Goal: Task Accomplishment & Management: Use online tool/utility

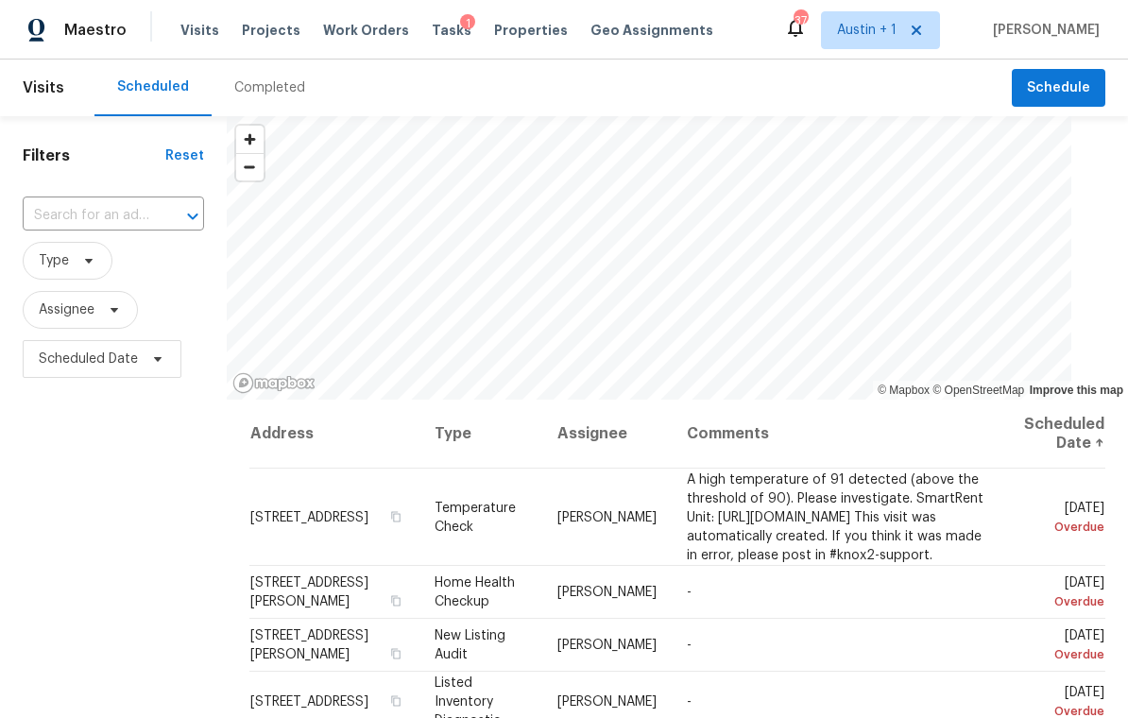
click at [281, 37] on span "Projects" at bounding box center [271, 30] width 59 height 19
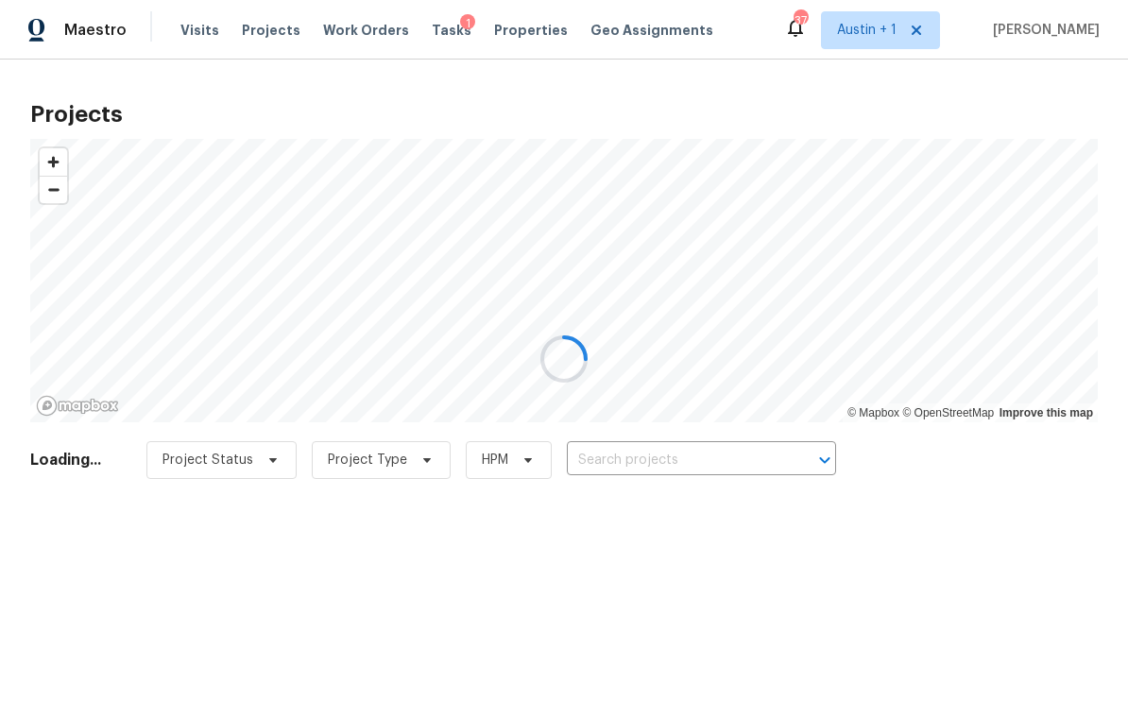
click at [675, 460] on div at bounding box center [564, 359] width 1128 height 718
click at [635, 455] on div at bounding box center [564, 359] width 1128 height 718
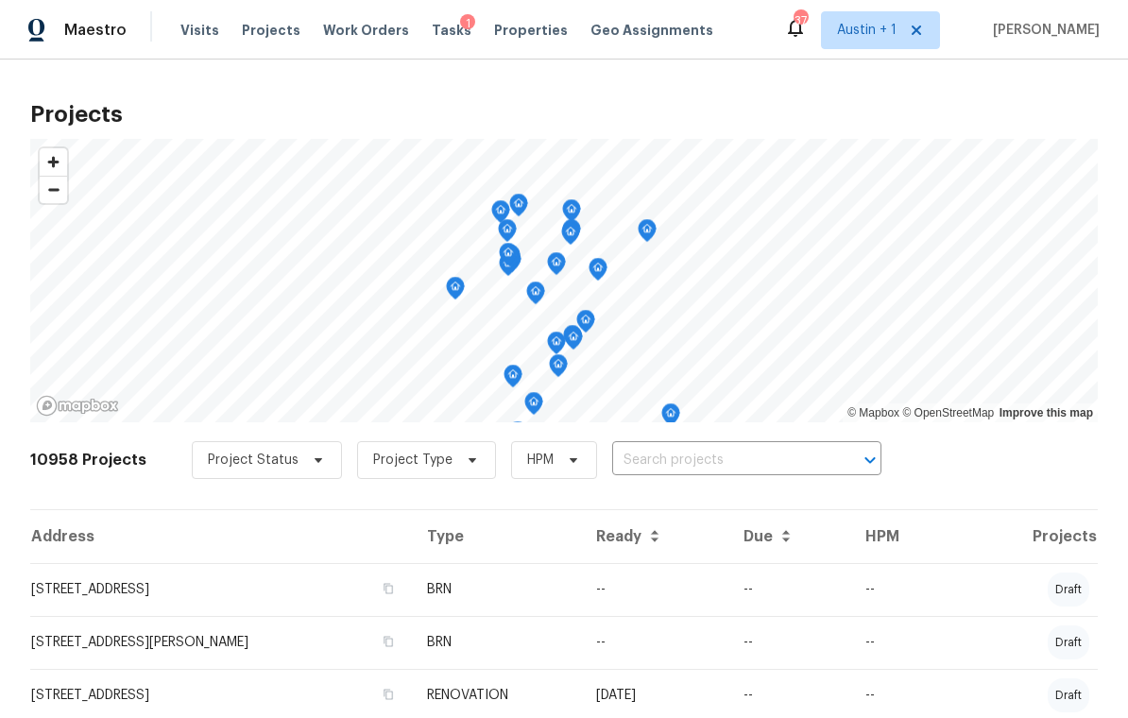
click at [665, 456] on input "text" at bounding box center [720, 460] width 216 height 29
type input "1466"
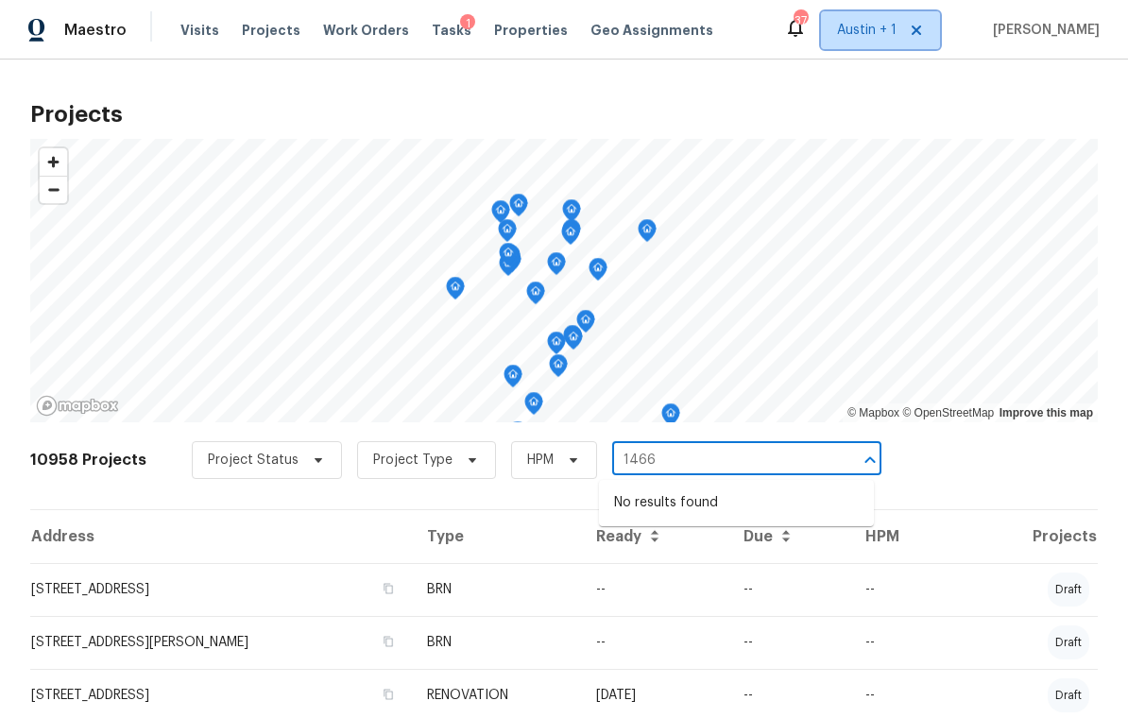
click at [874, 43] on span "Austin + 1" at bounding box center [880, 30] width 119 height 38
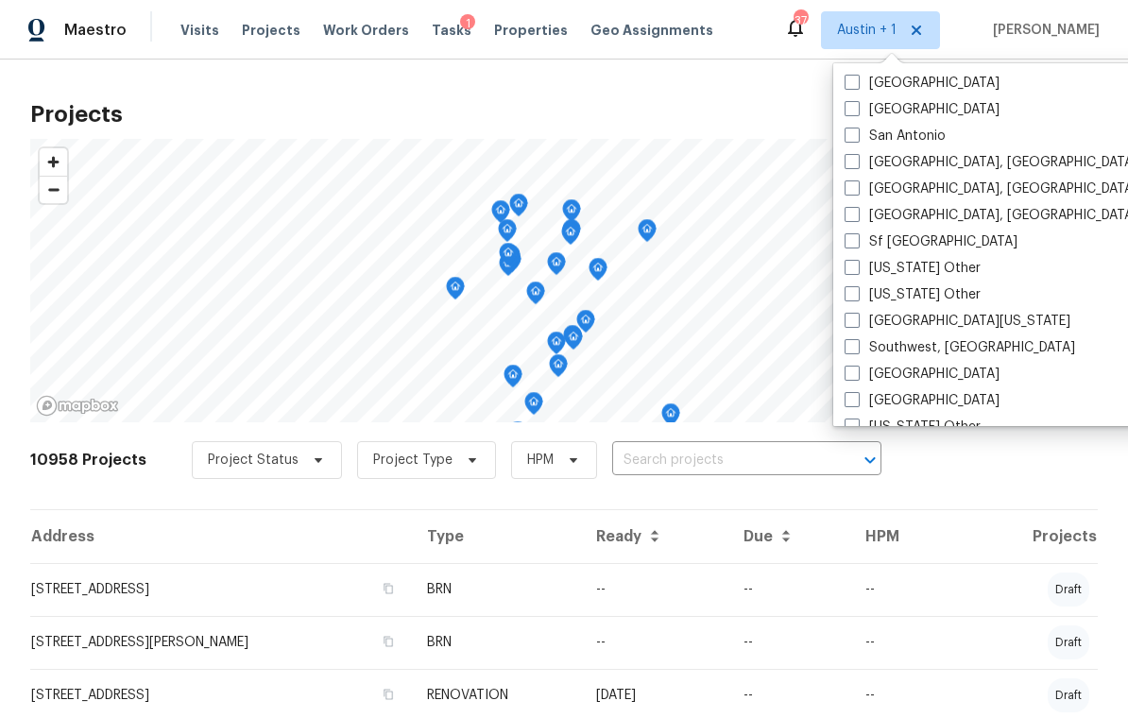
scroll to position [2490, 0]
click at [933, 132] on label "San Antonio" at bounding box center [895, 134] width 101 height 19
click at [857, 132] on input "San Antonio" at bounding box center [851, 131] width 12 height 12
checkbox input "true"
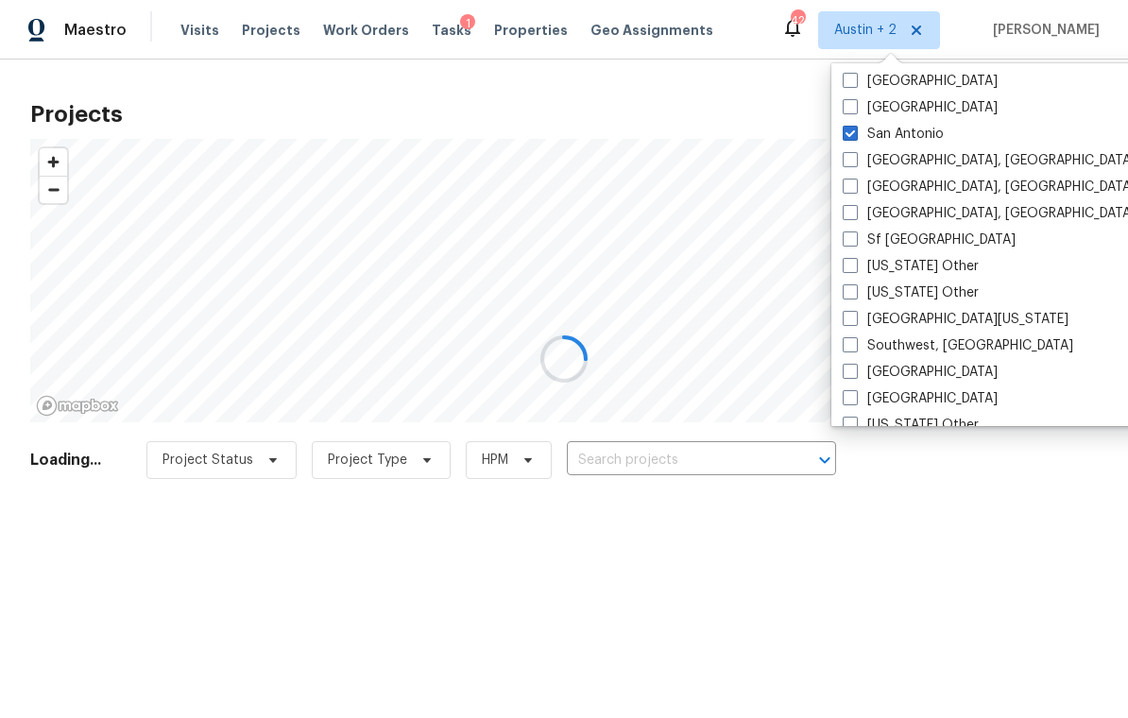
click at [721, 465] on div at bounding box center [564, 359] width 1128 height 718
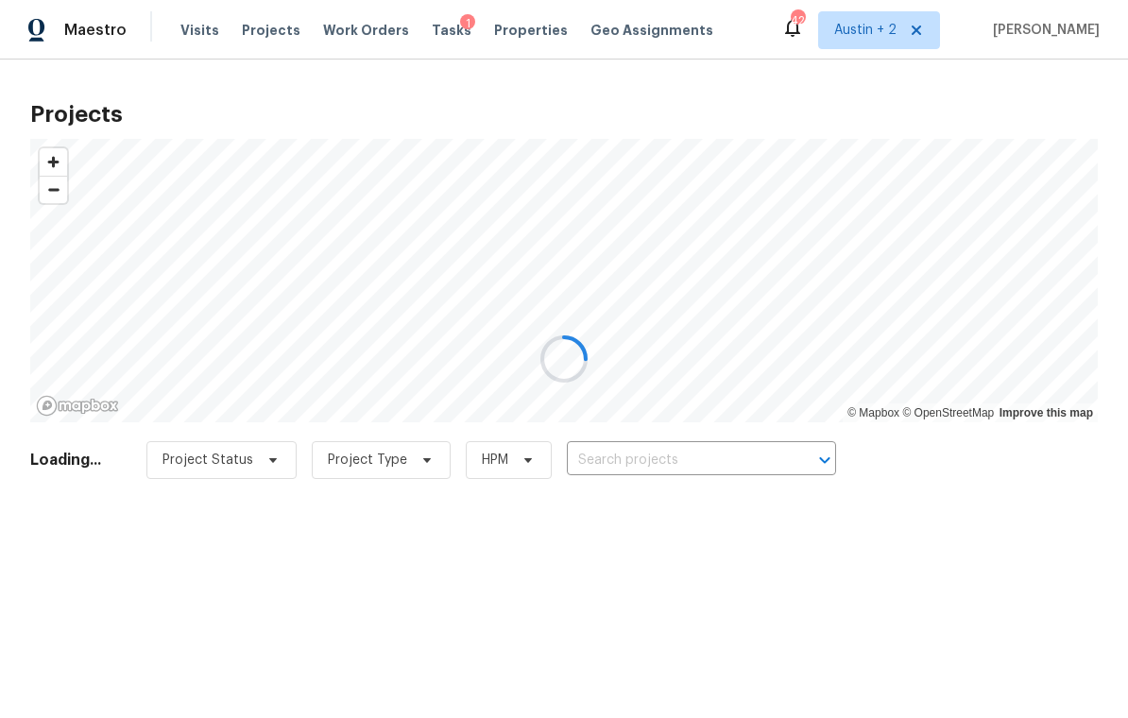
click at [714, 452] on div at bounding box center [564, 359] width 1128 height 718
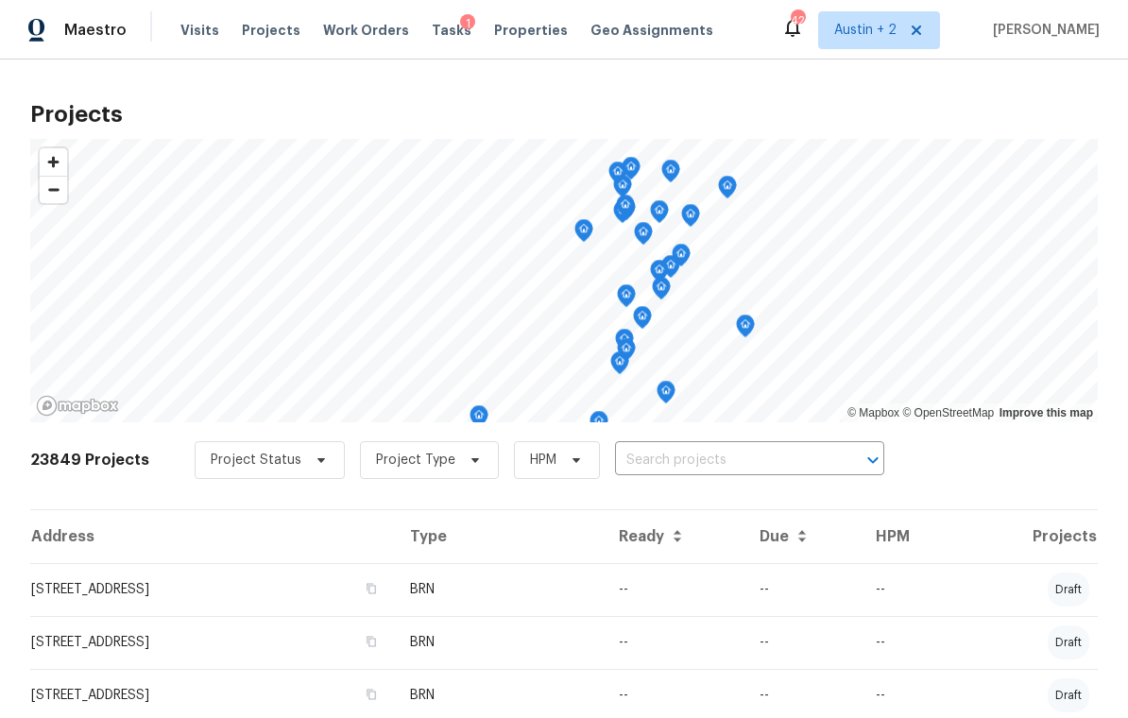
click at [684, 463] on input "text" at bounding box center [723, 460] width 216 height 29
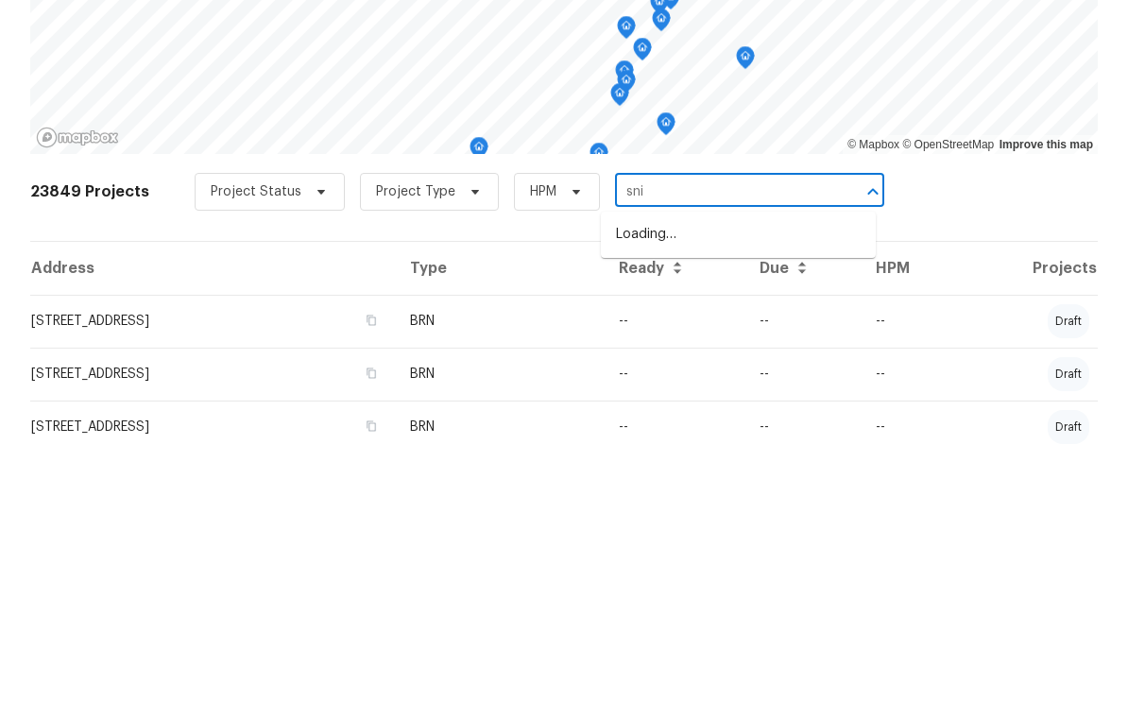
type input "snip"
click at [791, 488] on li "[STREET_ADDRESS]" at bounding box center [738, 503] width 275 height 31
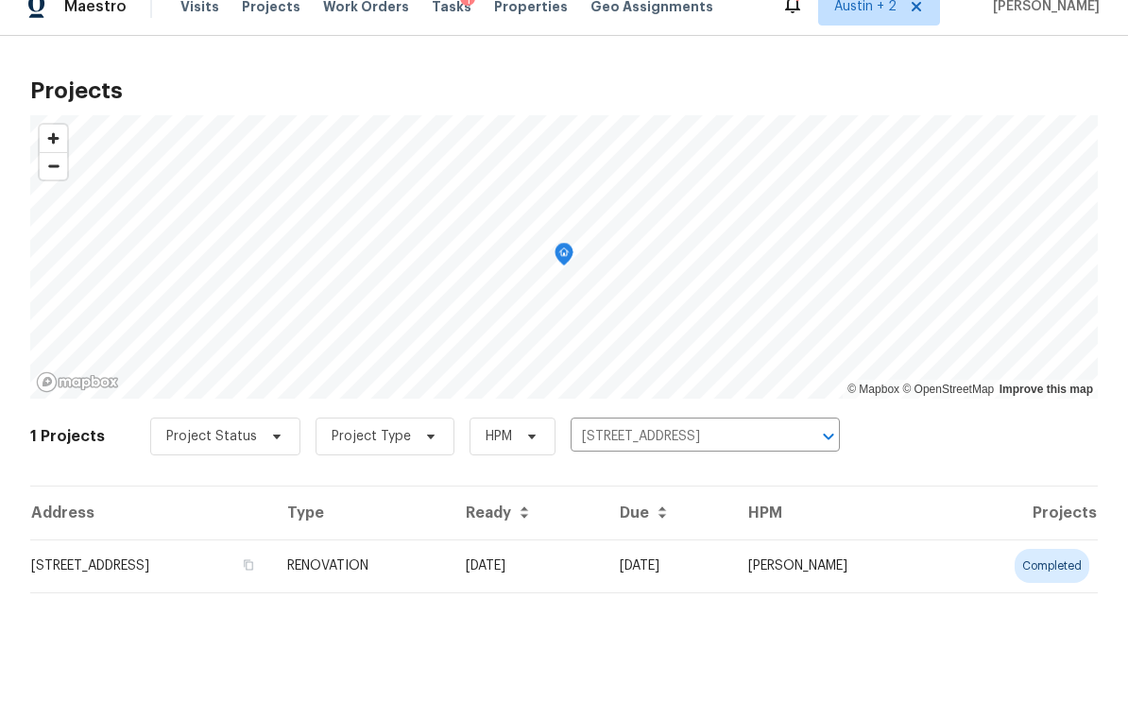
click at [198, 576] on td "[STREET_ADDRESS]" at bounding box center [151, 589] width 242 height 53
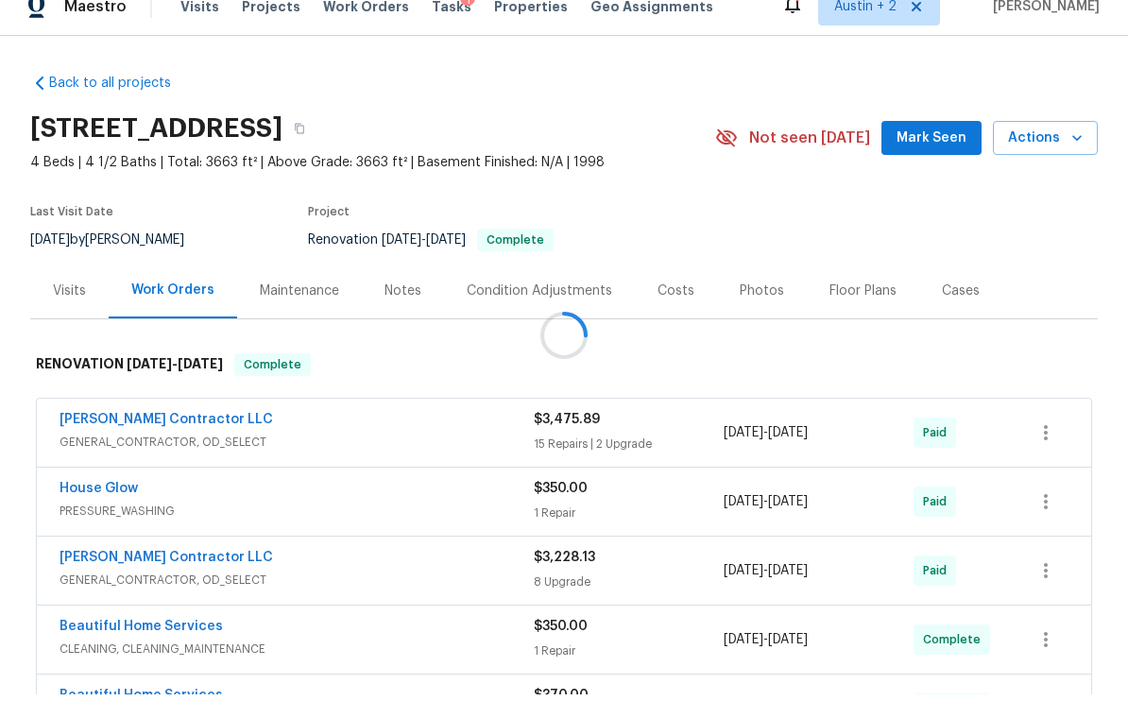
scroll to position [24, 0]
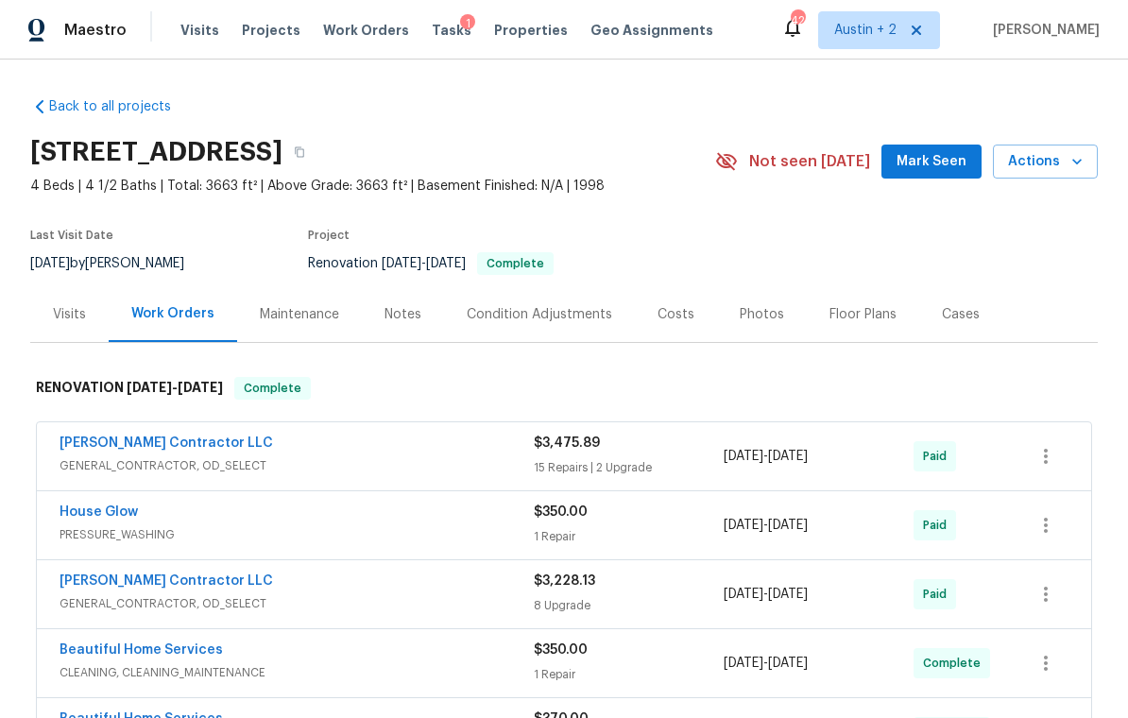
click at [932, 152] on button "Mark Seen" at bounding box center [932, 162] width 100 height 35
click at [304, 147] on icon "button" at bounding box center [299, 152] width 9 height 10
click at [400, 305] on div "Notes" at bounding box center [403, 314] width 37 height 19
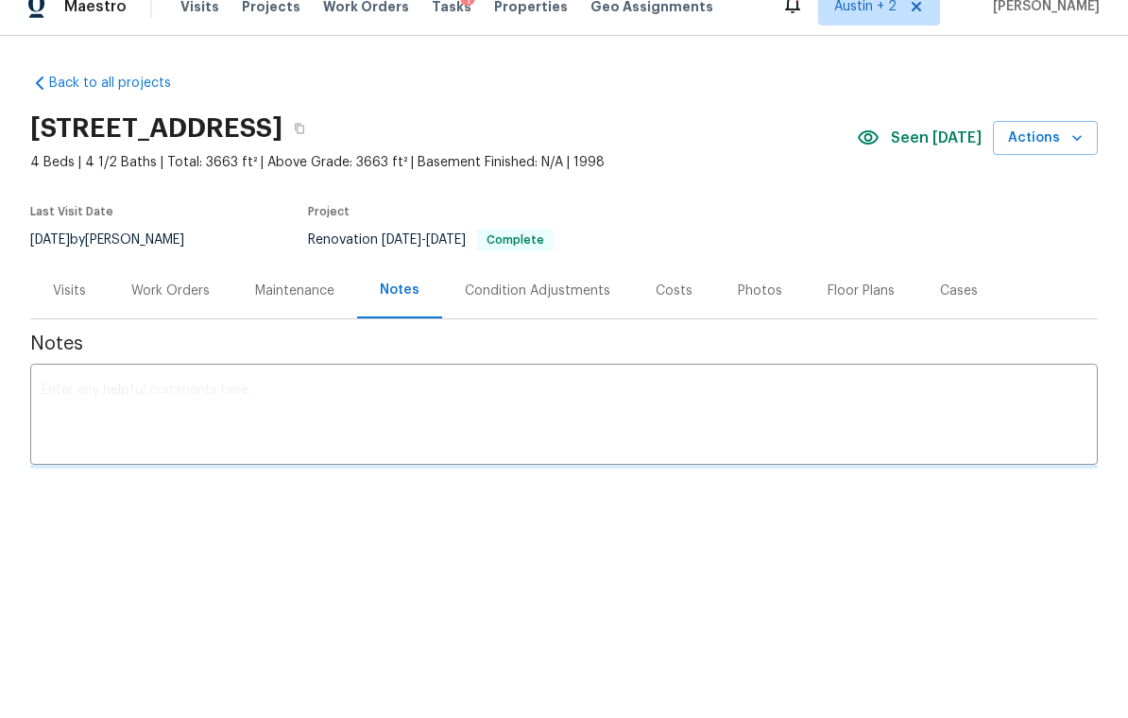
scroll to position [24, 0]
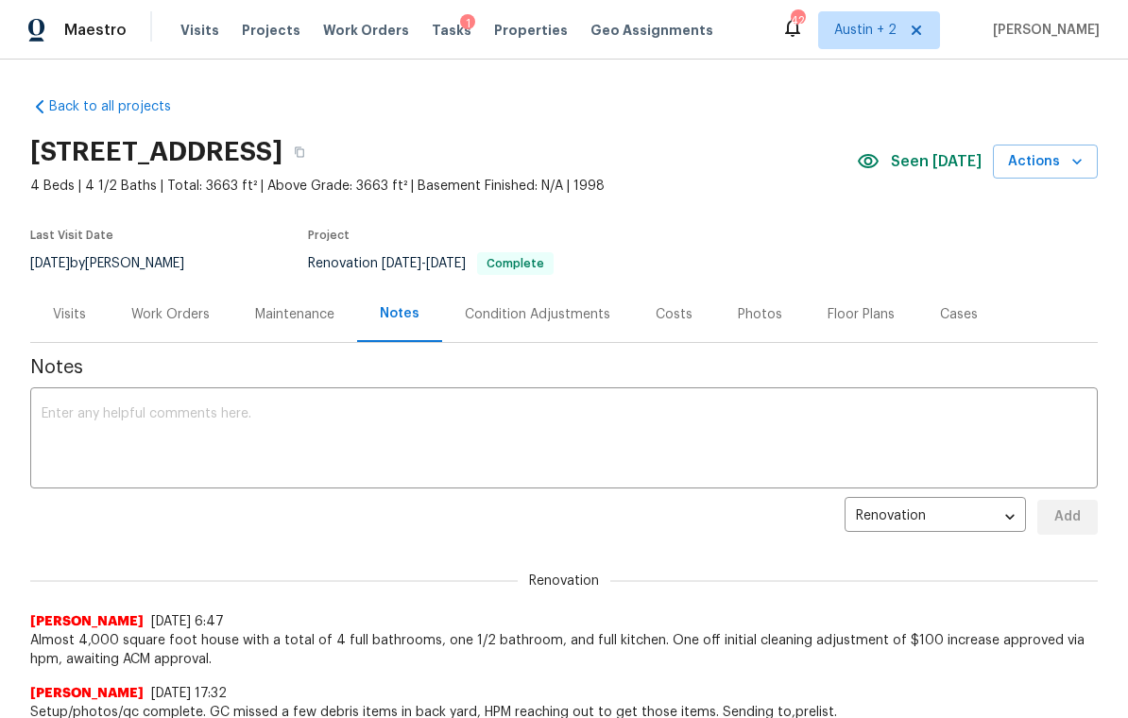
click at [79, 317] on div "Visits" at bounding box center [69, 314] width 33 height 19
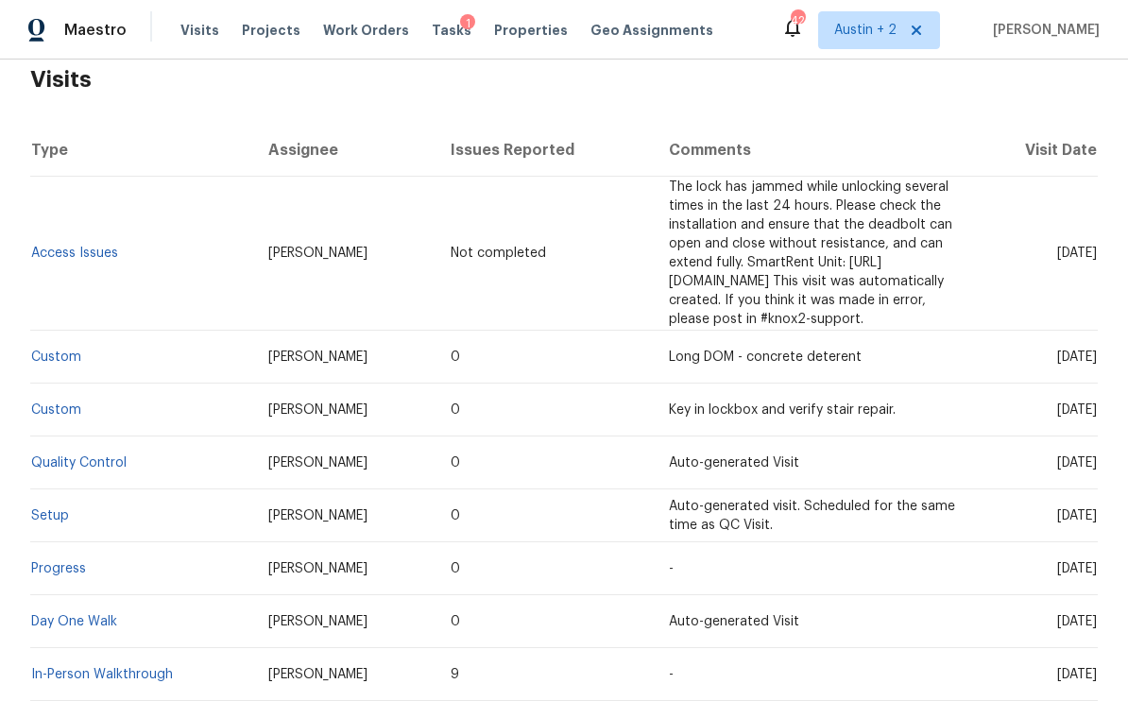
scroll to position [308, 0]
click at [71, 350] on link "Custom" at bounding box center [56, 356] width 50 height 13
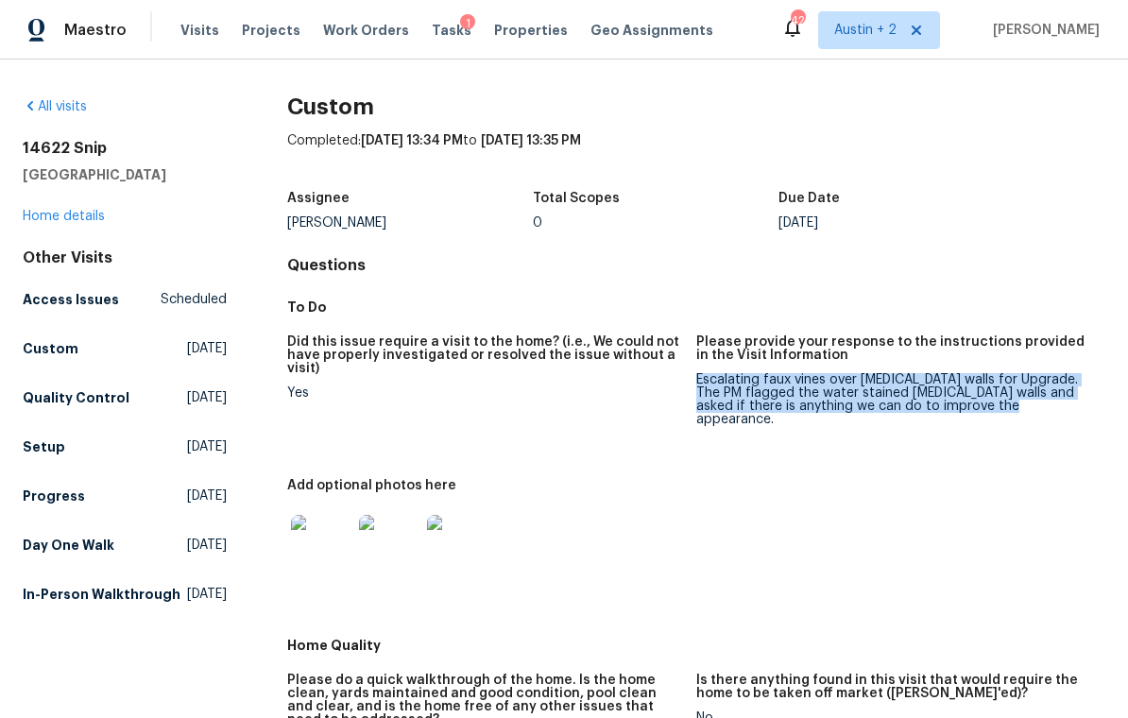
click at [95, 222] on link "Home details" at bounding box center [64, 216] width 82 height 13
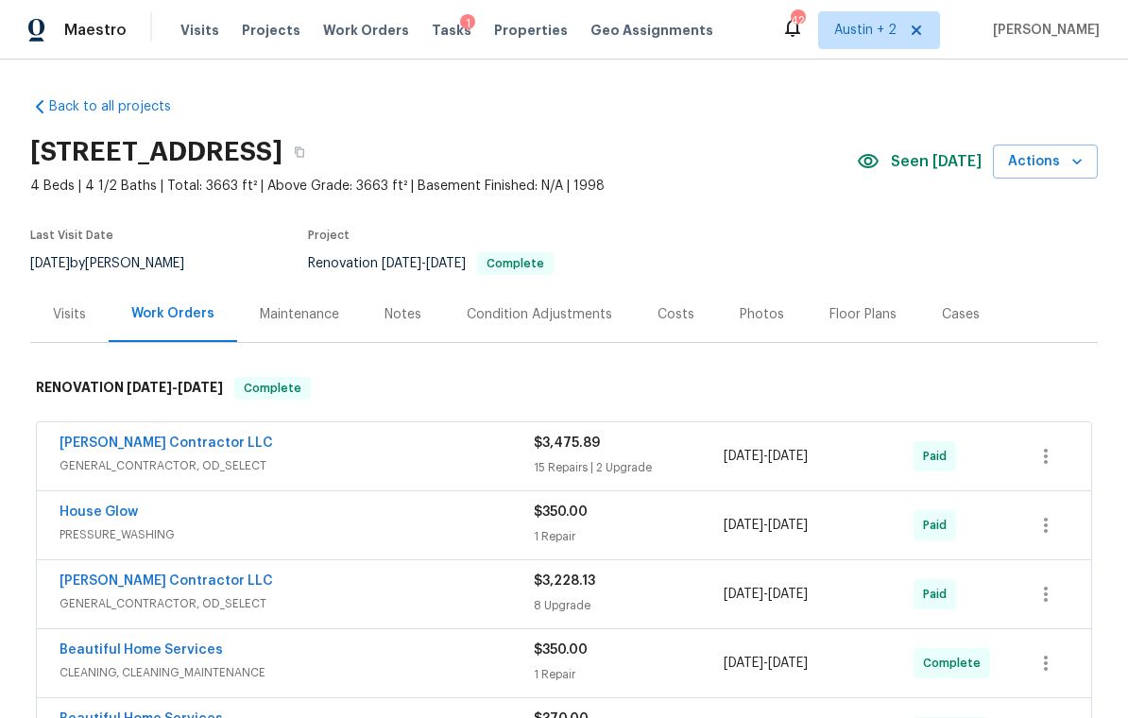
click at [396, 319] on div "Notes" at bounding box center [403, 314] width 37 height 19
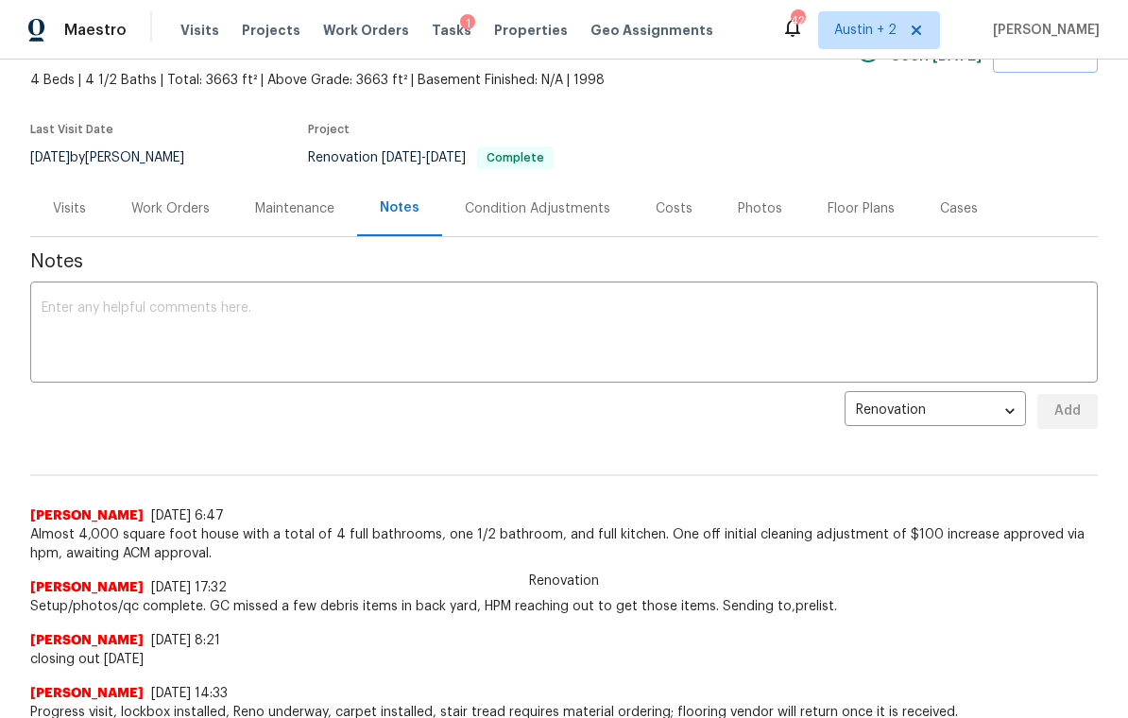
scroll to position [108, 0]
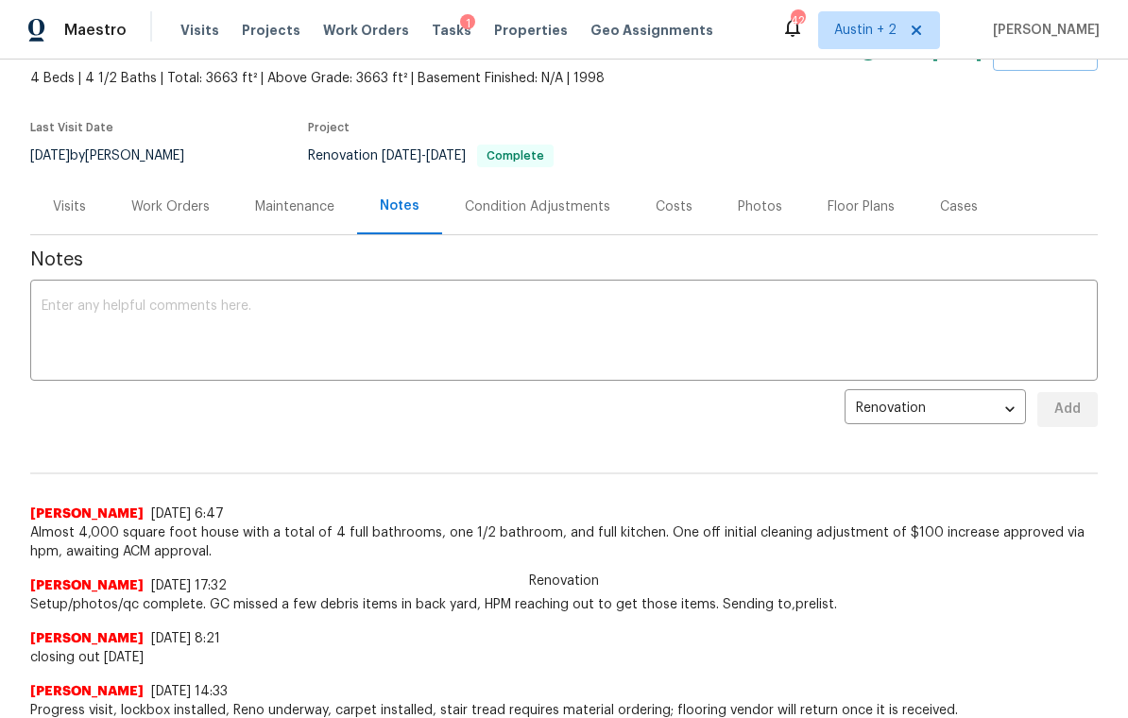
click at [200, 323] on textarea at bounding box center [564, 333] width 1045 height 66
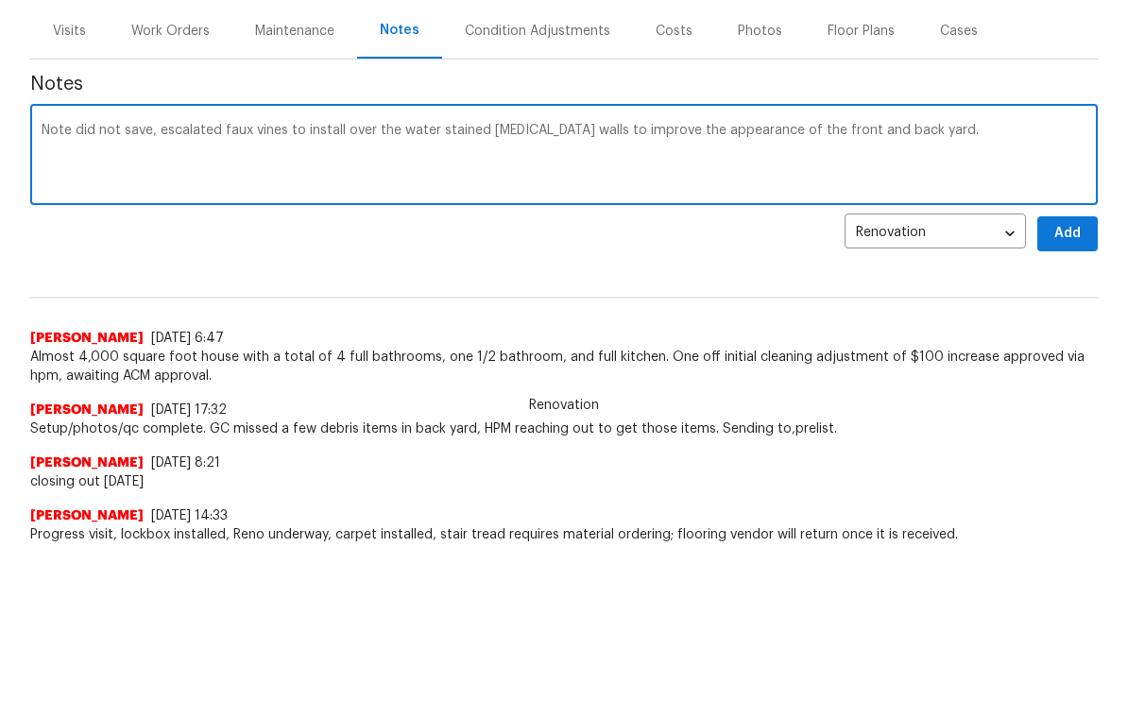
click at [939, 300] on textarea "Note did not save, escalated faux vines to install over the water stained retai…" at bounding box center [564, 333] width 1045 height 66
paste textarea "https://opendoor.enterprise.slack.com/archives/C09FJ4FSWHM/p1759084730569549"
type textarea "Note did not save, escalated faux vines to install over the water stained retai…"
click at [1066, 398] on span "Add" at bounding box center [1068, 410] width 30 height 24
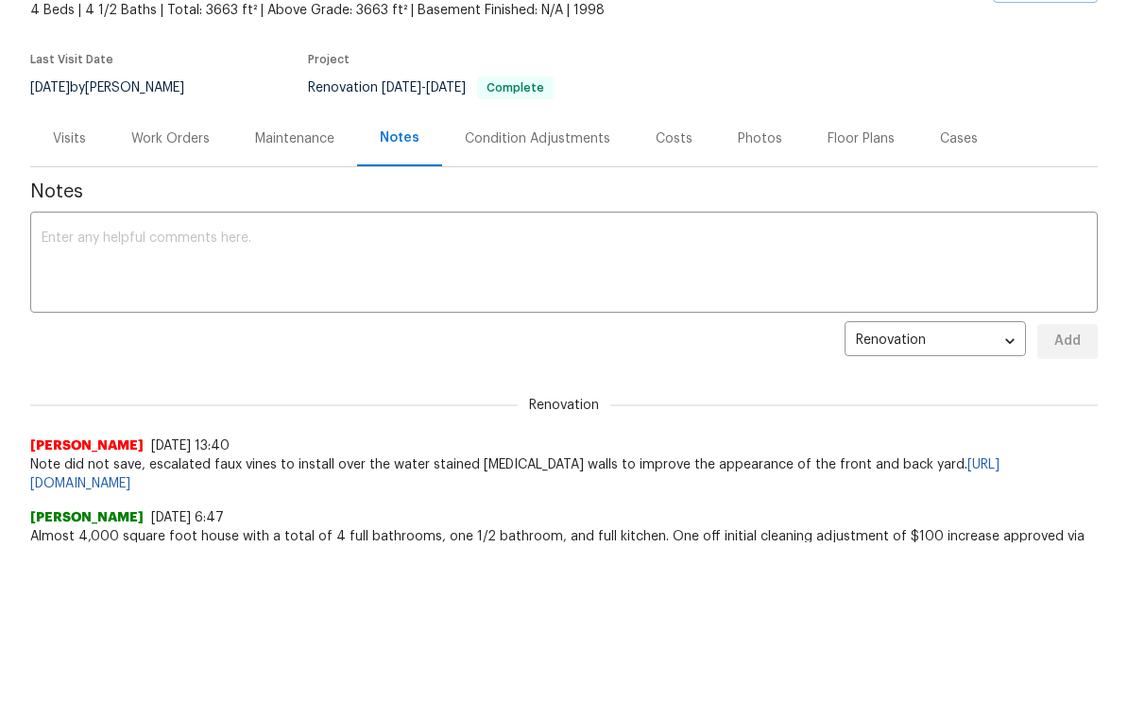
scroll to position [0, 0]
